Goal: Task Accomplishment & Management: Use online tool/utility

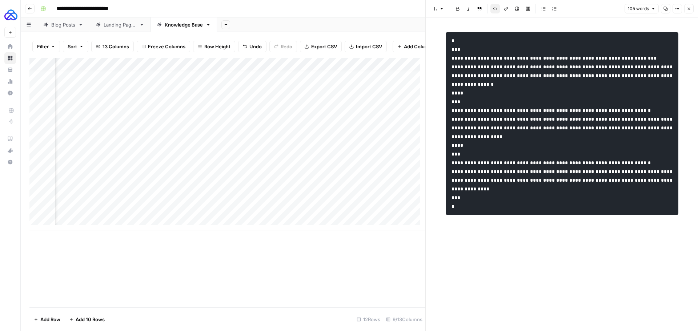
scroll to position [5, 249]
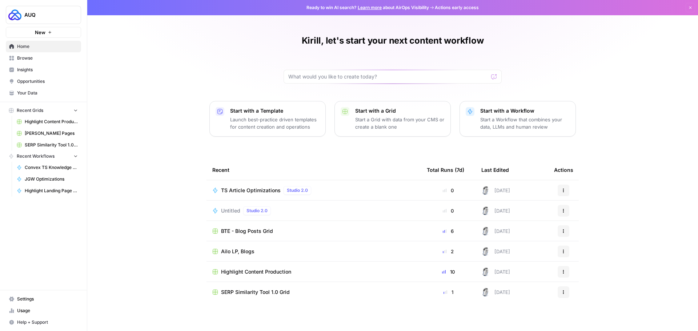
click at [21, 60] on span "Browse" at bounding box center [47, 58] width 61 height 7
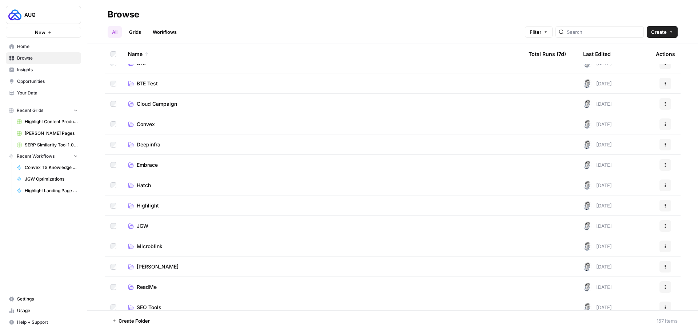
scroll to position [73, 0]
click at [154, 267] on span "[PERSON_NAME]" at bounding box center [158, 266] width 42 height 7
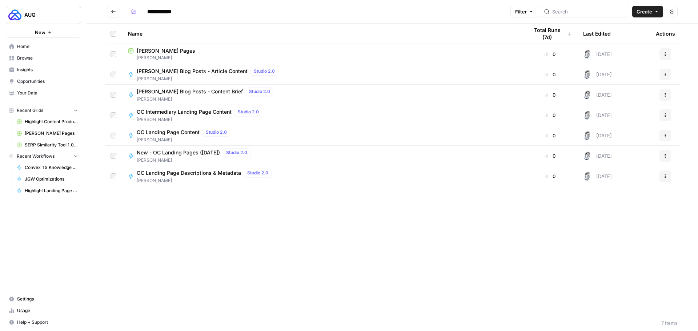
click at [166, 53] on span "[PERSON_NAME] Pages" at bounding box center [166, 50] width 59 height 7
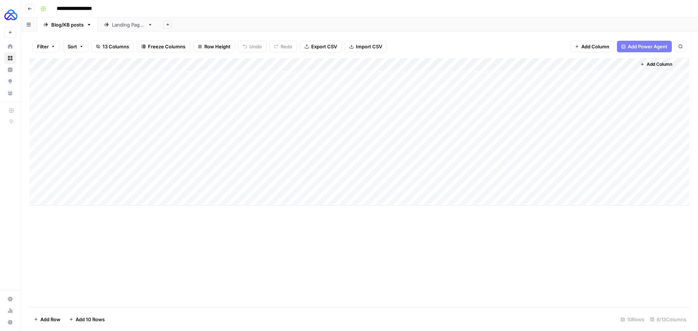
click at [123, 27] on div "Landing Pages" at bounding box center [128, 24] width 33 height 7
click at [269, 175] on div "Add Column" at bounding box center [359, 162] width 660 height 209
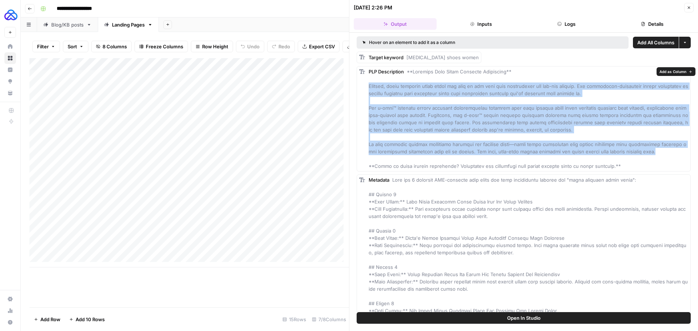
drag, startPoint x: 369, startPoint y: 86, endPoint x: 659, endPoint y: 155, distance: 298.2
click at [659, 155] on div "PLP Description" at bounding box center [529, 119] width 320 height 102
click at [570, 27] on button "Logs" at bounding box center [566, 24] width 83 height 12
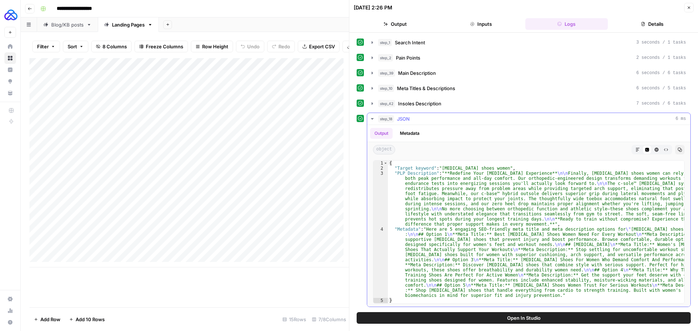
click at [637, 147] on button "Markdown" at bounding box center [637, 149] width 9 height 9
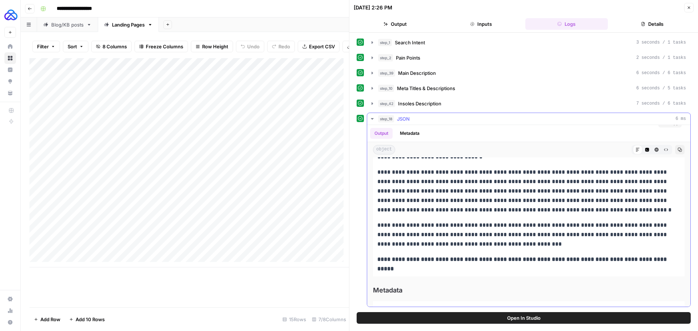
scroll to position [109, 0]
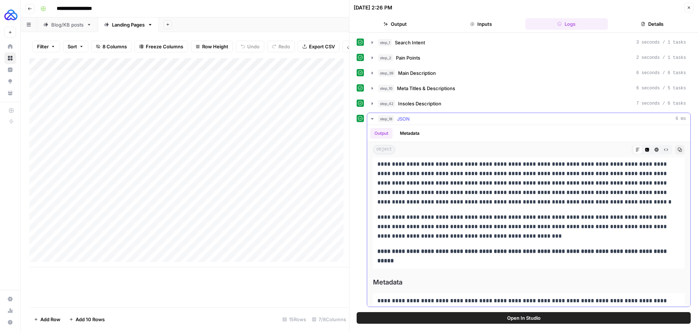
drag, startPoint x: 378, startPoint y: 239, endPoint x: 534, endPoint y: 235, distance: 156.0
click at [534, 235] on div "**********" at bounding box center [529, 187] width 312 height 161
copy div "**********"
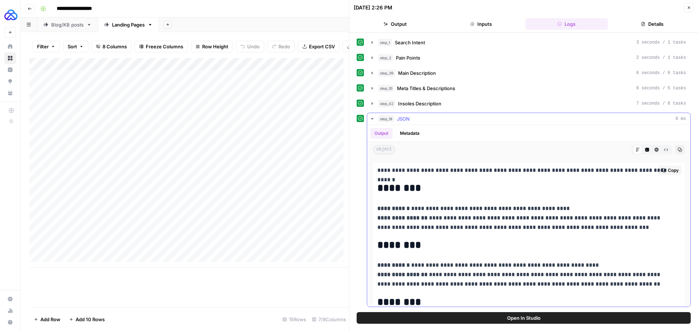
scroll to position [255, 0]
